Goal: Information Seeking & Learning: Learn about a topic

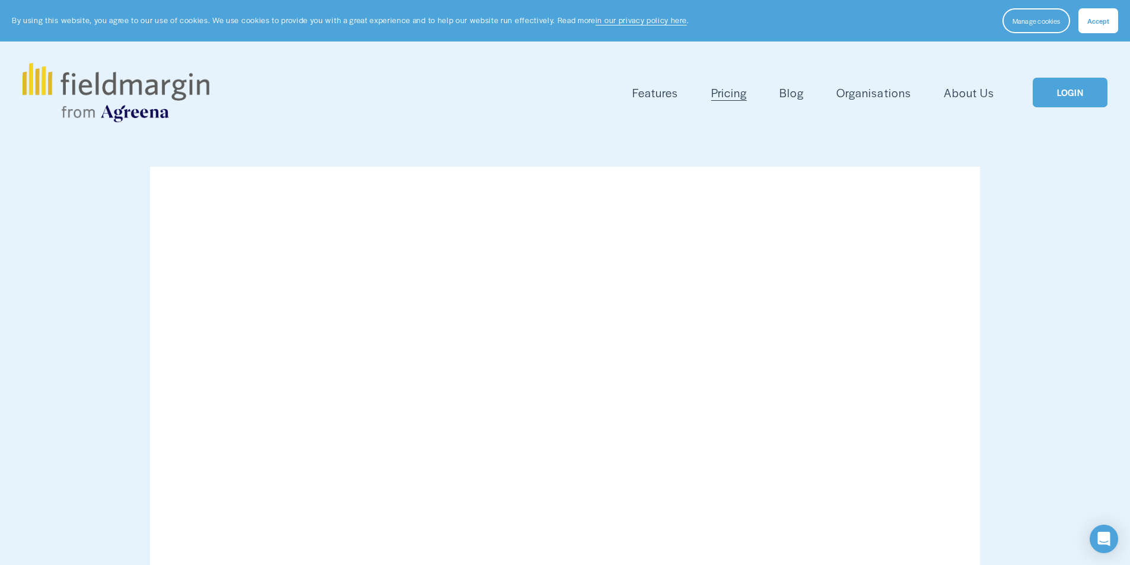
click at [642, 93] on span "Features" at bounding box center [655, 92] width 46 height 17
click at [972, 92] on link "About Us" at bounding box center [969, 93] width 50 height 20
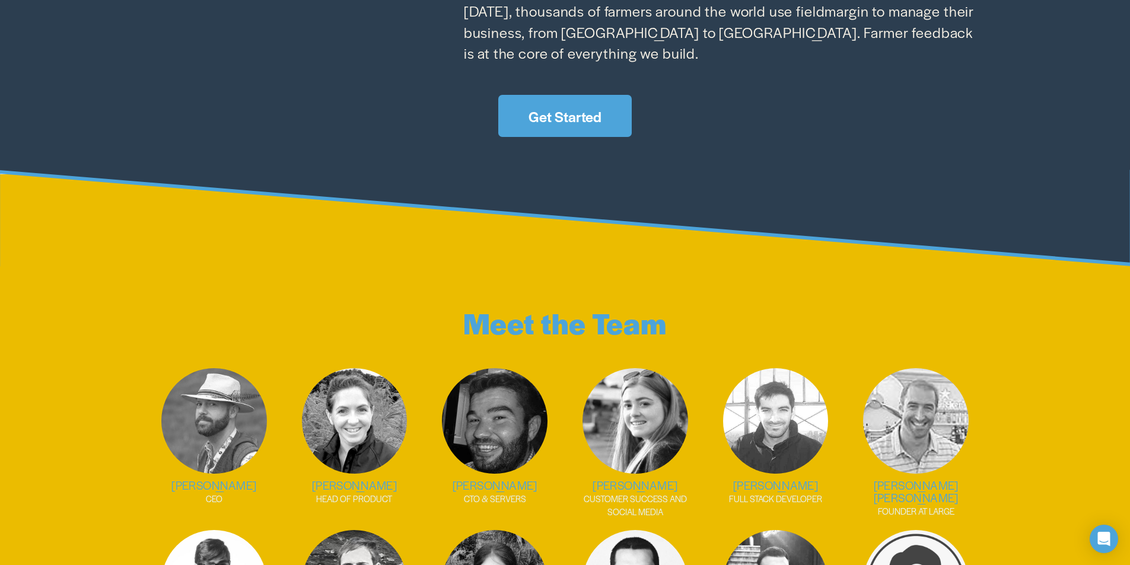
scroll to position [1242, 0]
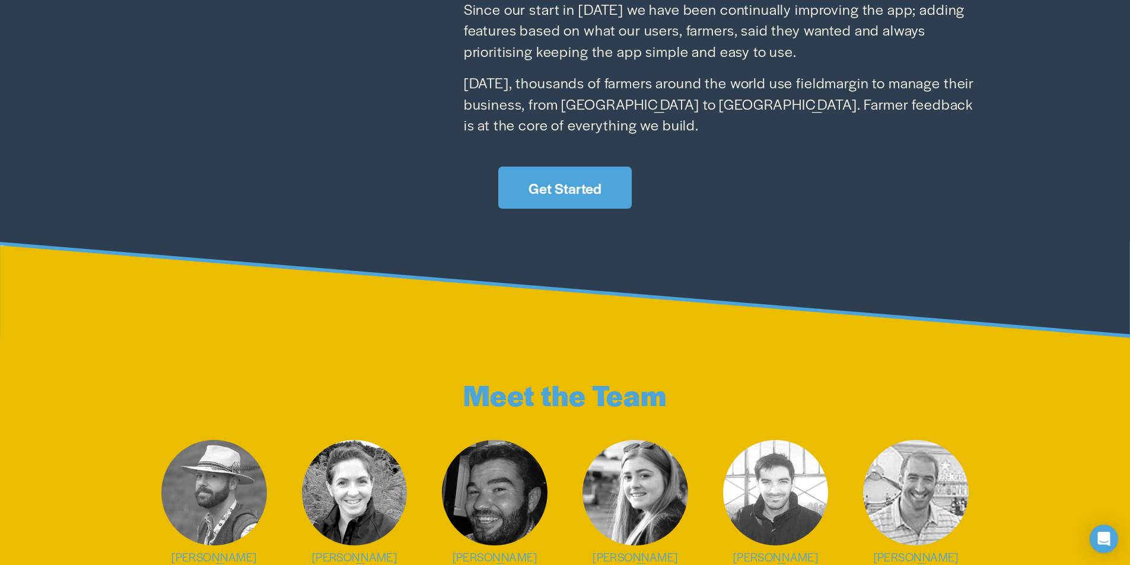
click at [595, 173] on link "Get Started" at bounding box center [564, 188] width 133 height 42
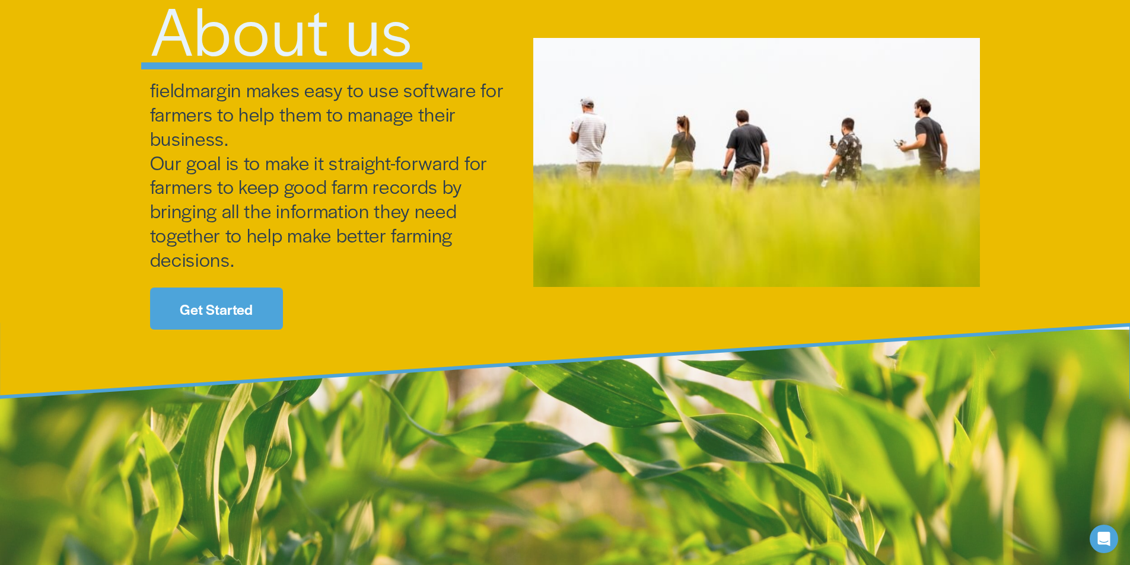
scroll to position [237, 0]
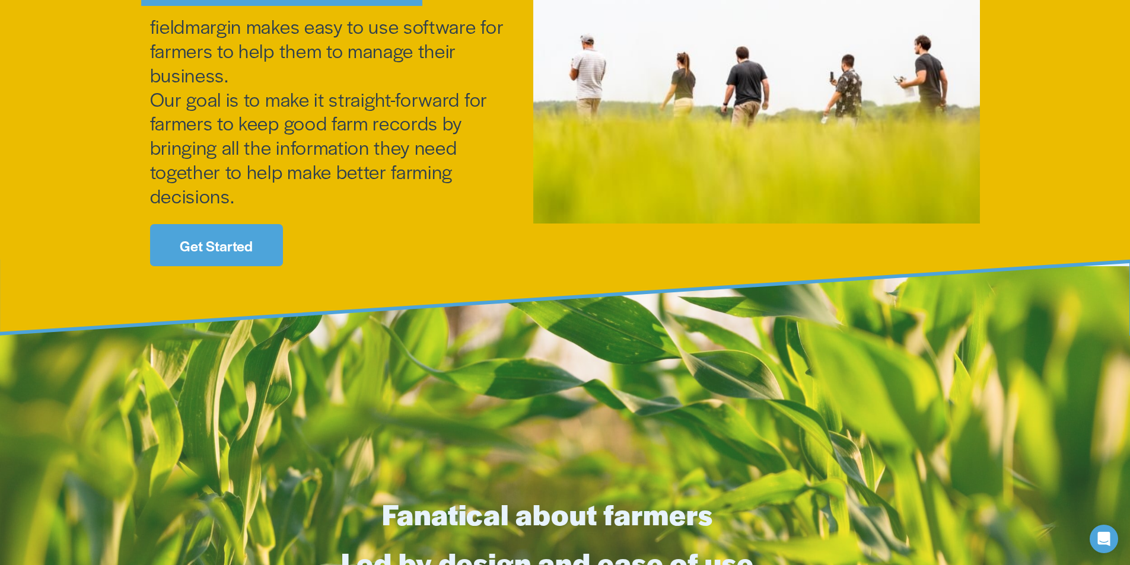
click at [224, 244] on link "Get Started" at bounding box center [216, 245] width 133 height 42
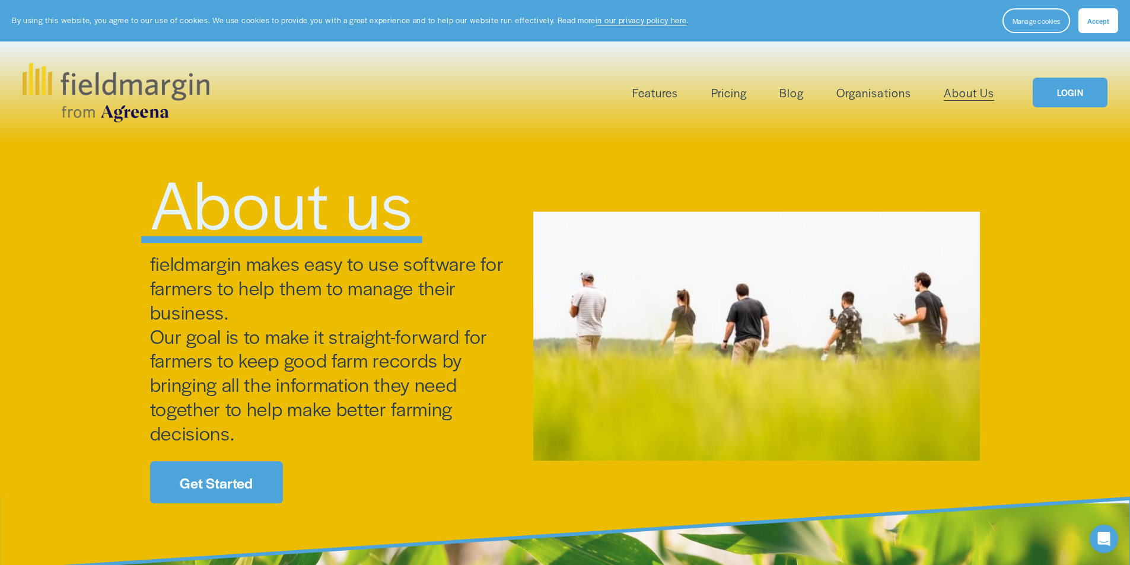
click at [0, 0] on span "Mapping" at bounding box center [0, 0] width 0 height 0
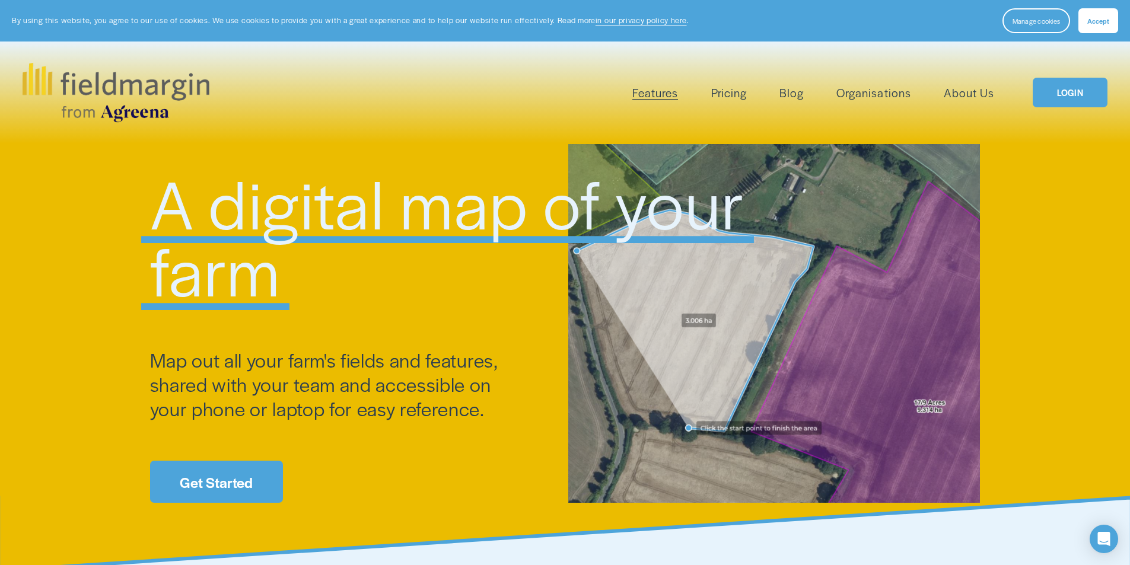
click at [0, 0] on span "Plan Work" at bounding box center [0, 0] width 0 height 0
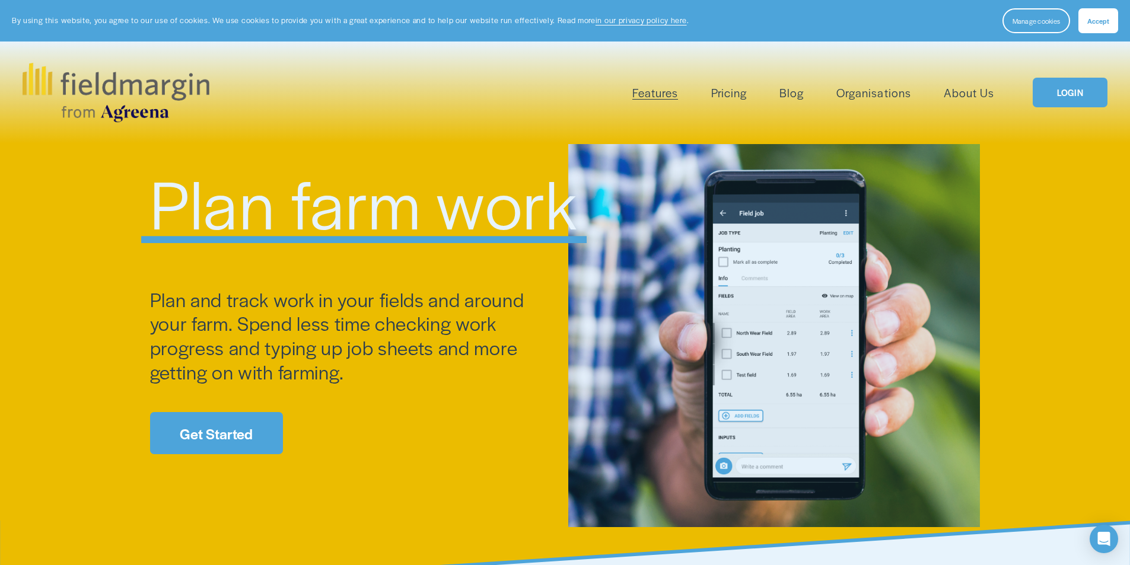
click at [0, 0] on span "Reporting" at bounding box center [0, 0] width 0 height 0
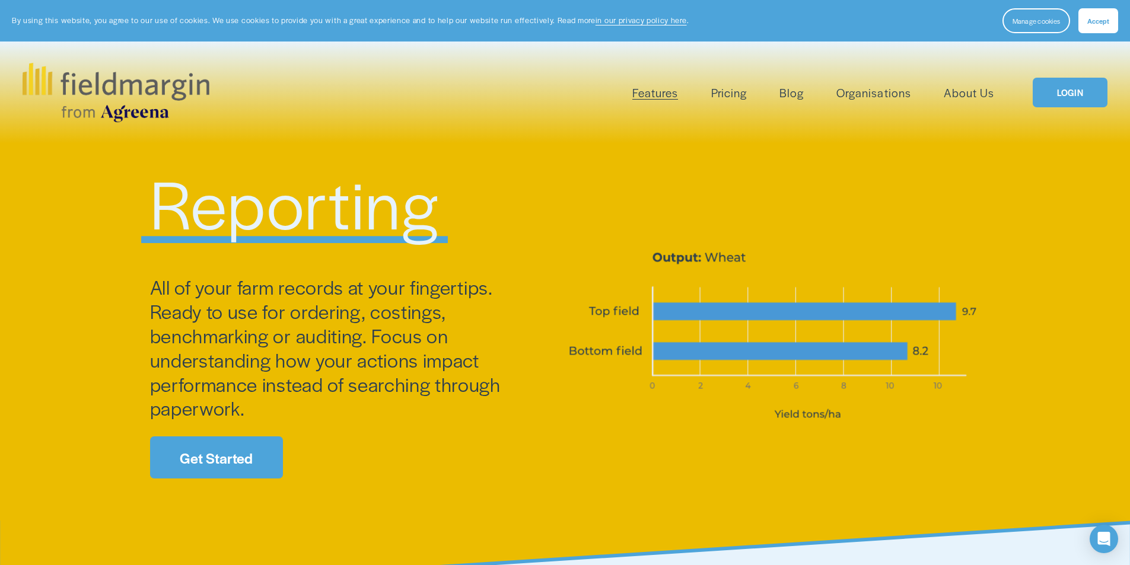
click at [0, 0] on span "Scouting" at bounding box center [0, 0] width 0 height 0
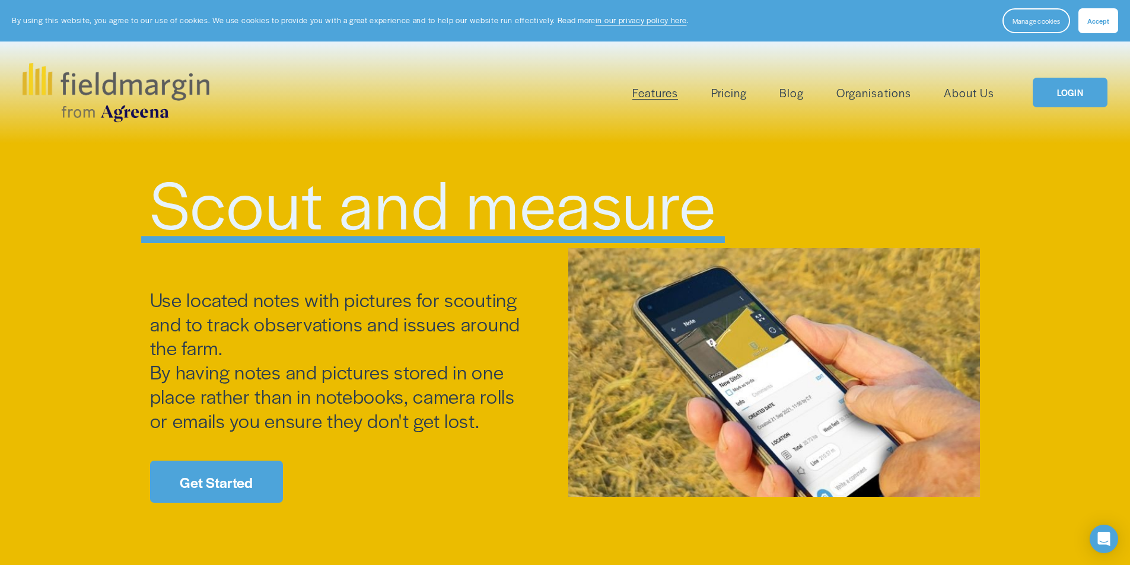
click at [0, 0] on span "Livestock" at bounding box center [0, 0] width 0 height 0
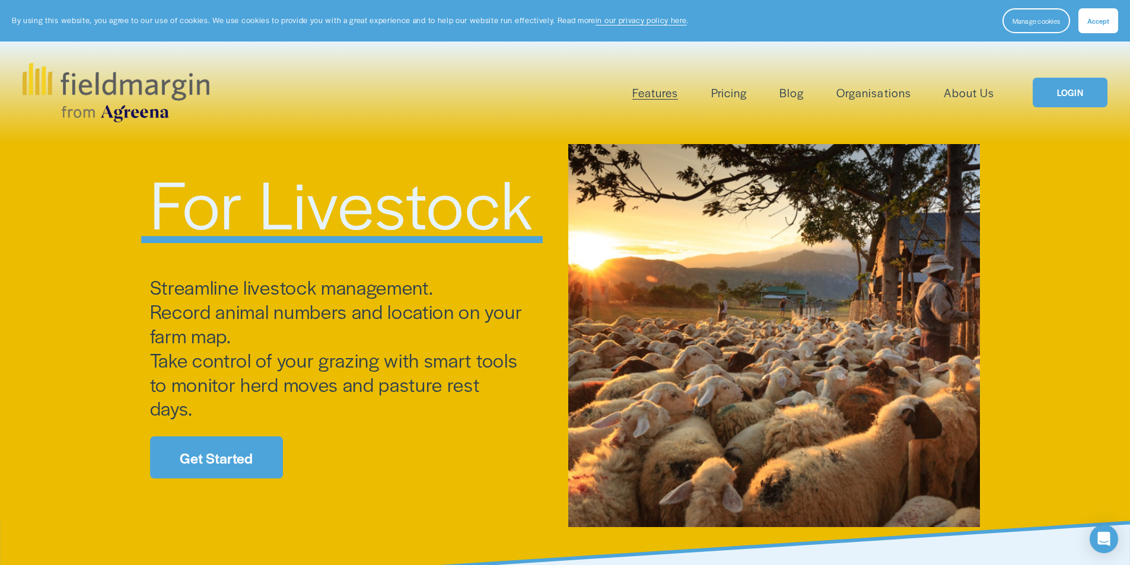
click at [0, 0] on span "Field Health" at bounding box center [0, 0] width 0 height 0
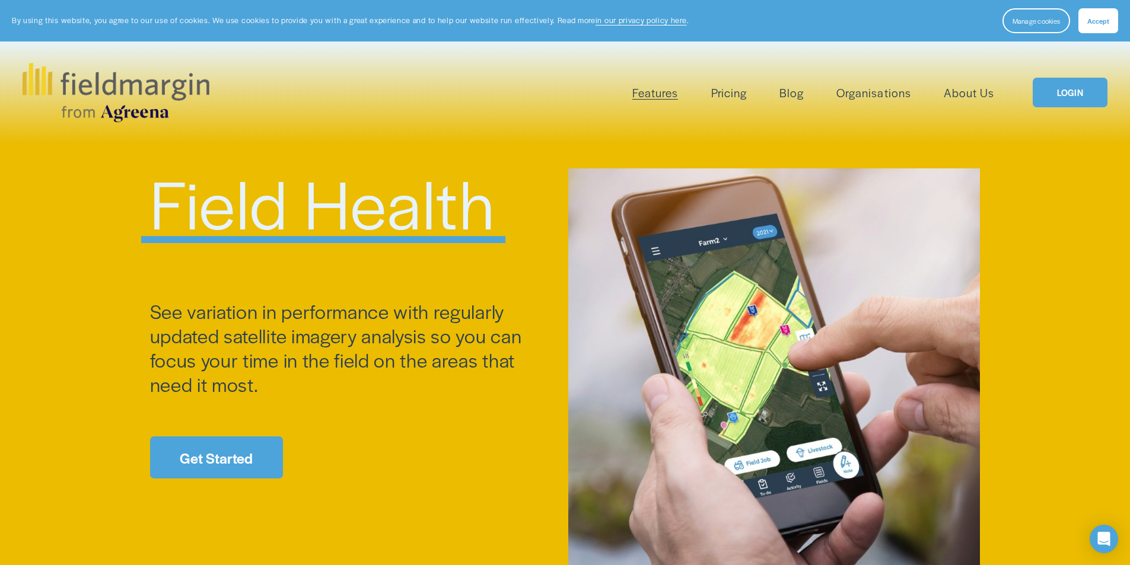
click at [659, 91] on span "Features" at bounding box center [655, 92] width 46 height 17
click at [0, 0] on span "Pesticide Checking" at bounding box center [0, 0] width 0 height 0
